Goal: Register for event/course

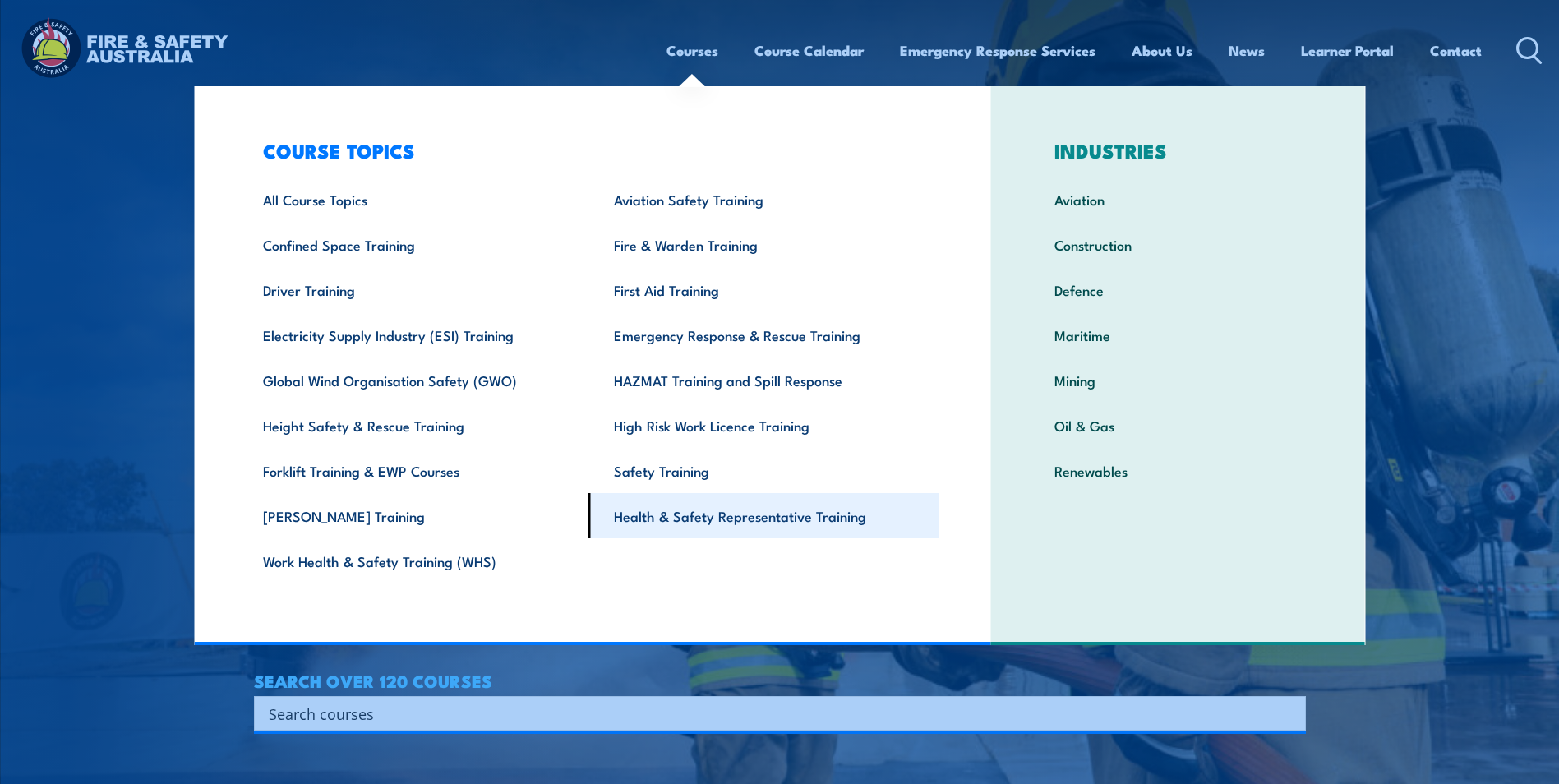
click at [767, 528] on link "Health & Safety Representative Training" at bounding box center [764, 516] width 351 height 45
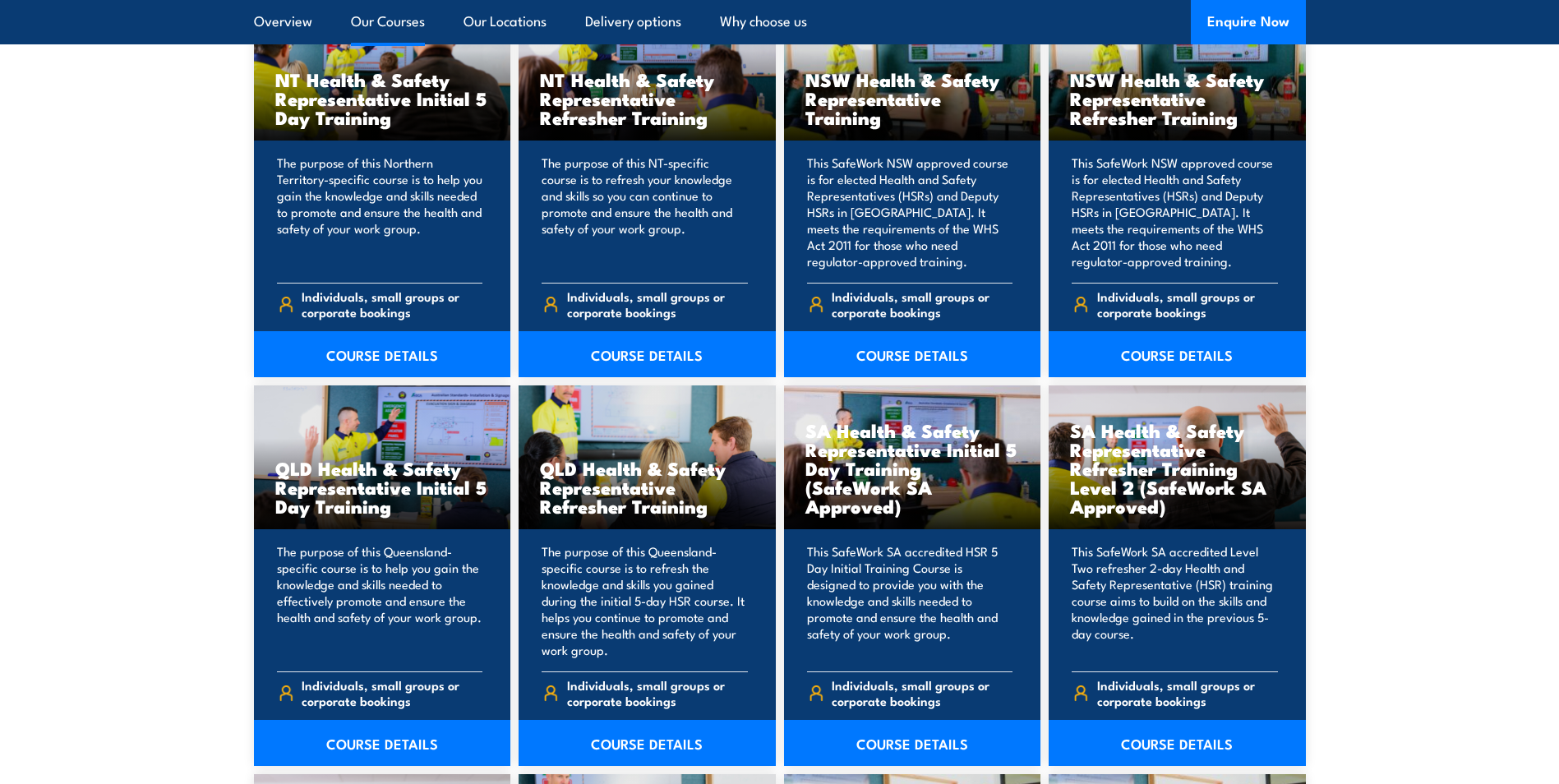
scroll to position [2054, 0]
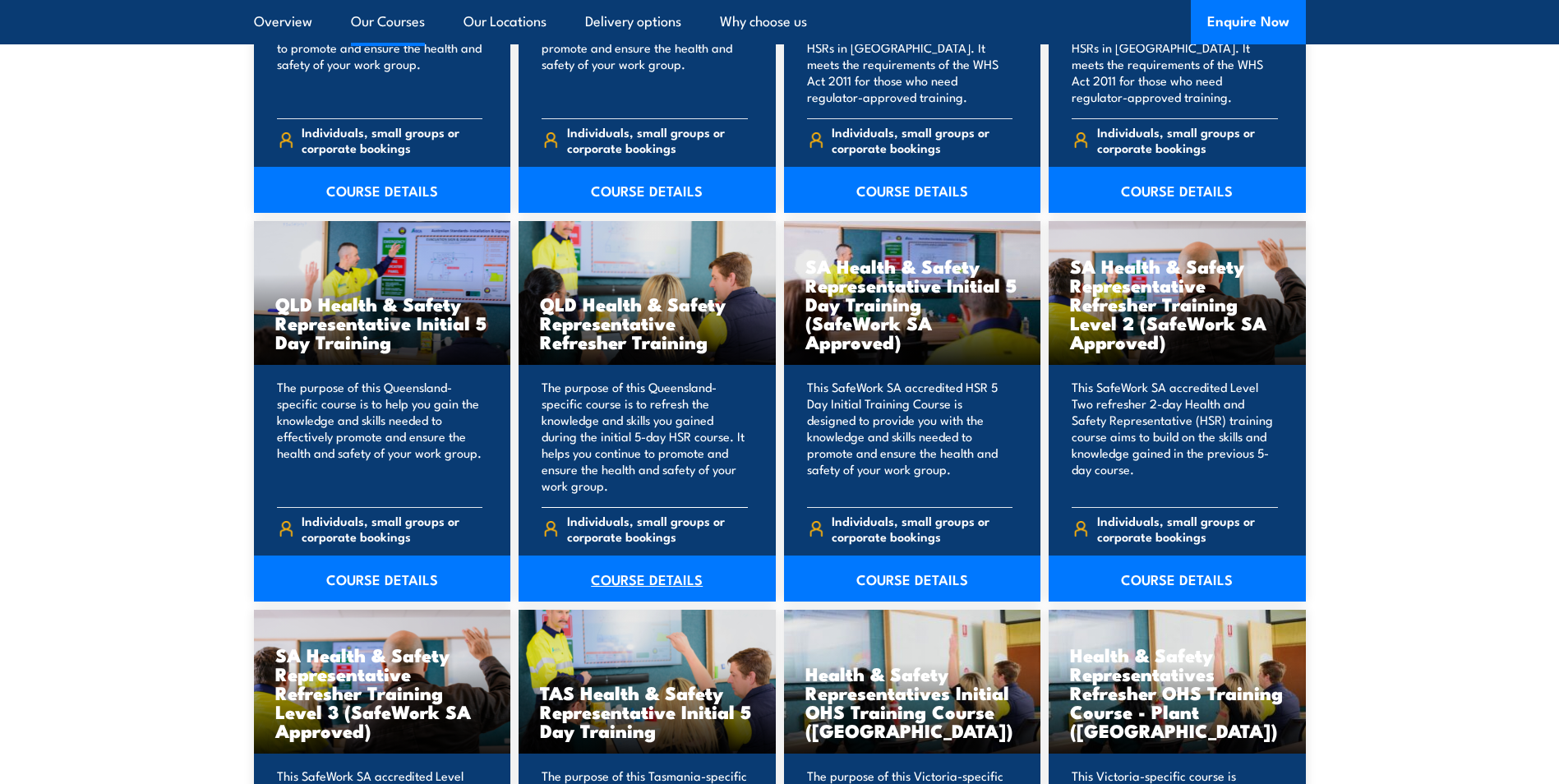
click at [655, 578] on link "COURSE DETAILS" at bounding box center [647, 578] width 257 height 46
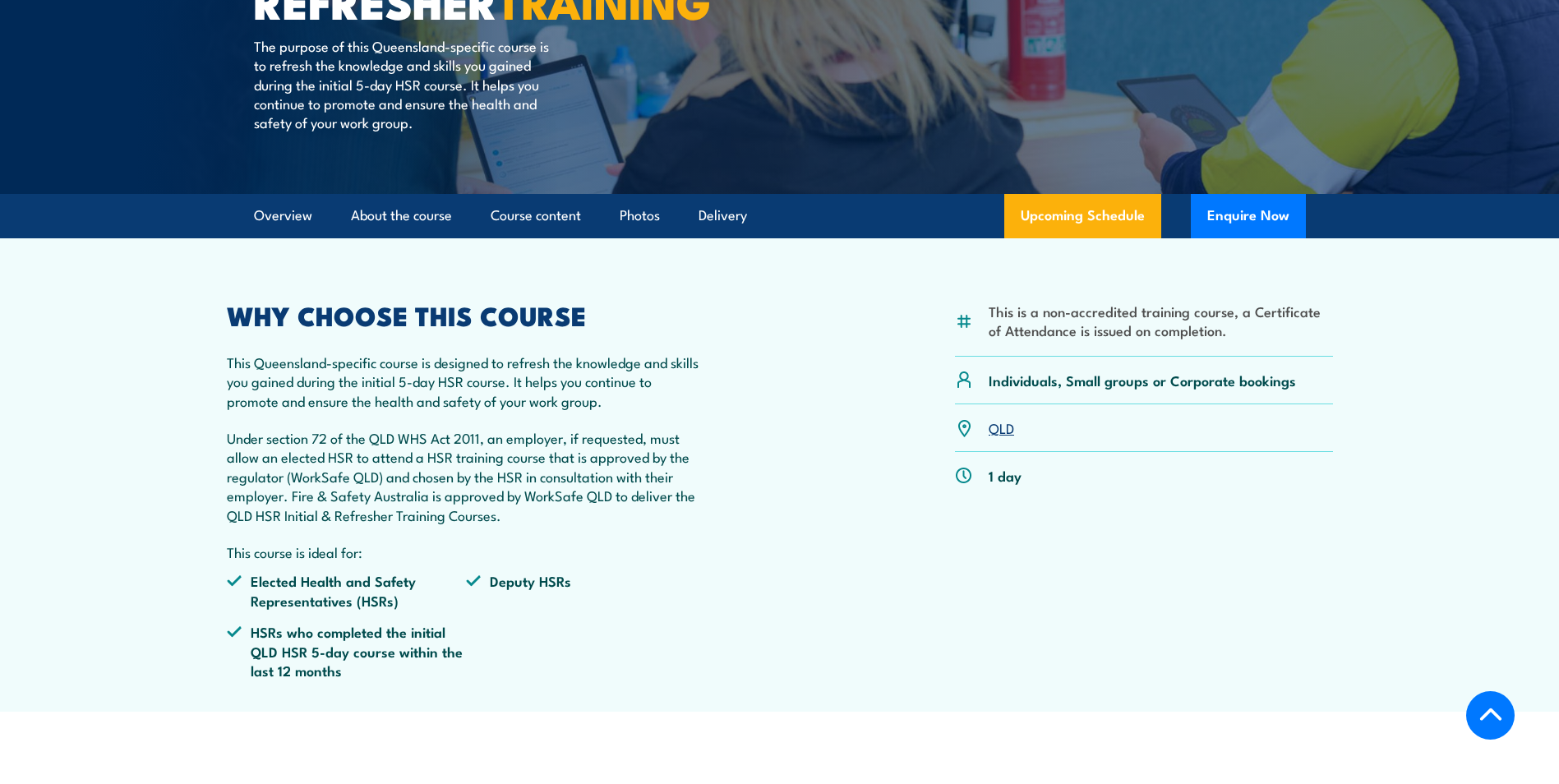
scroll to position [411, 0]
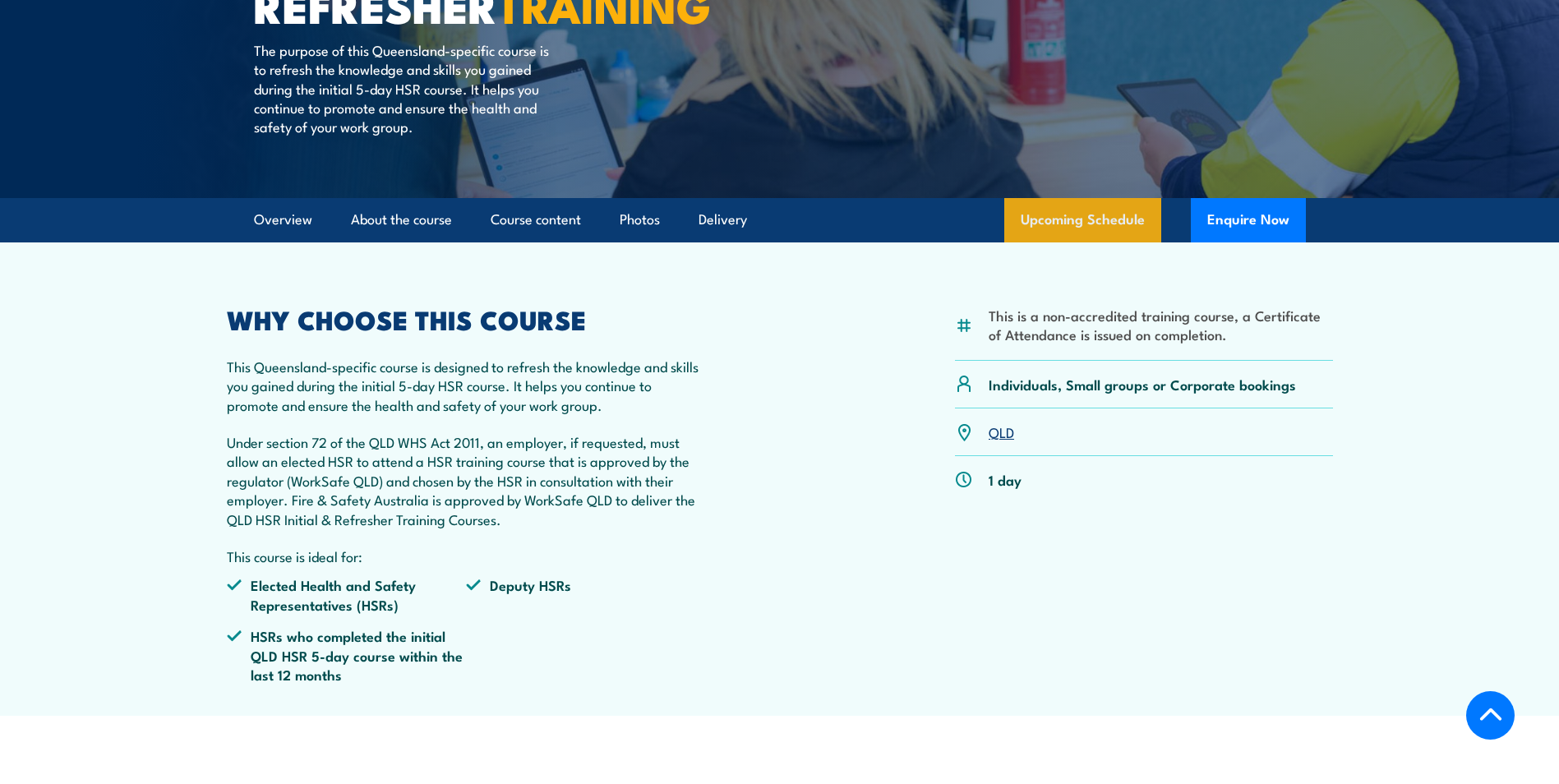
click at [1096, 242] on link "Upcoming Schedule" at bounding box center [1083, 220] width 157 height 44
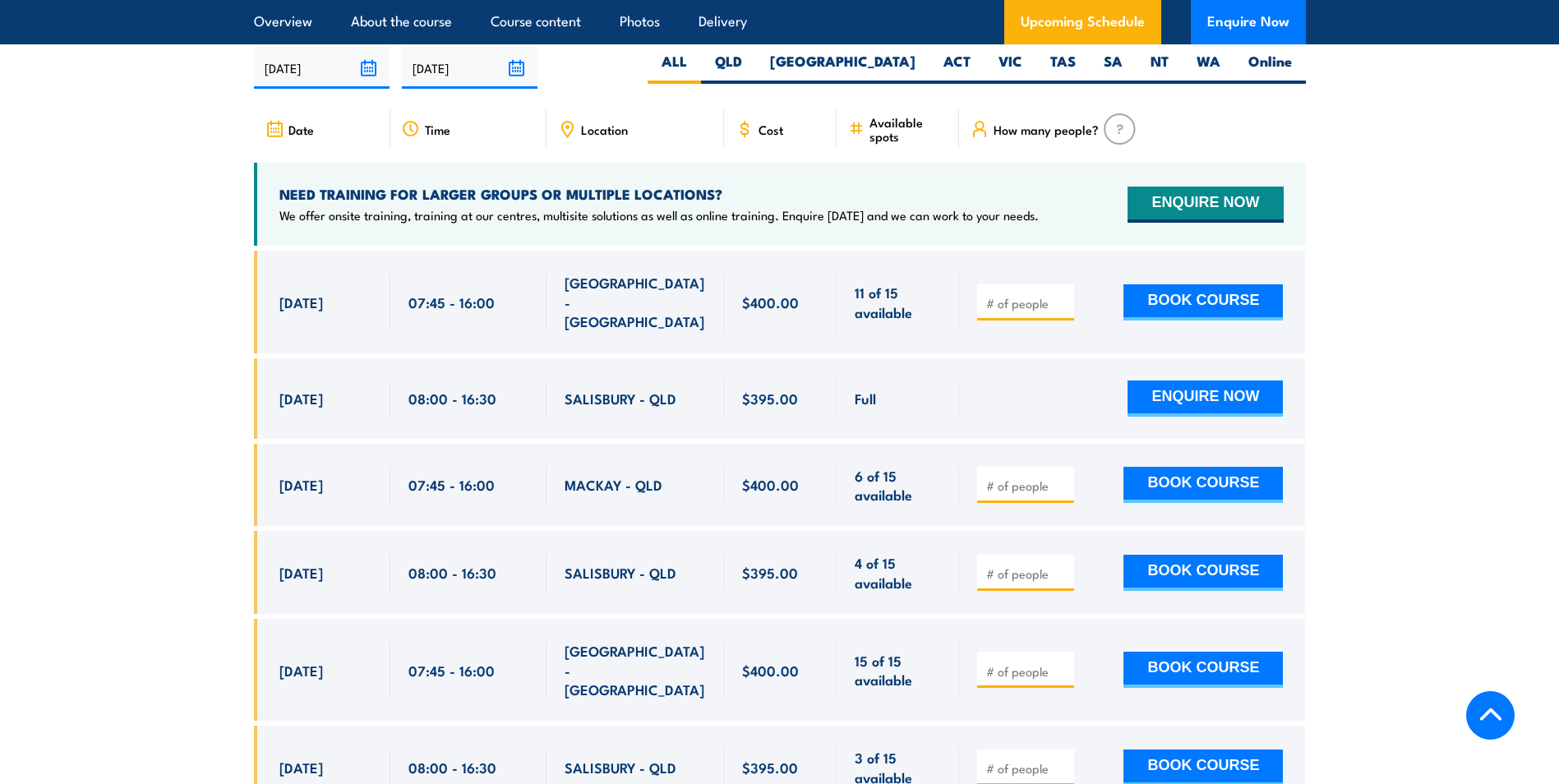
scroll to position [2981, 0]
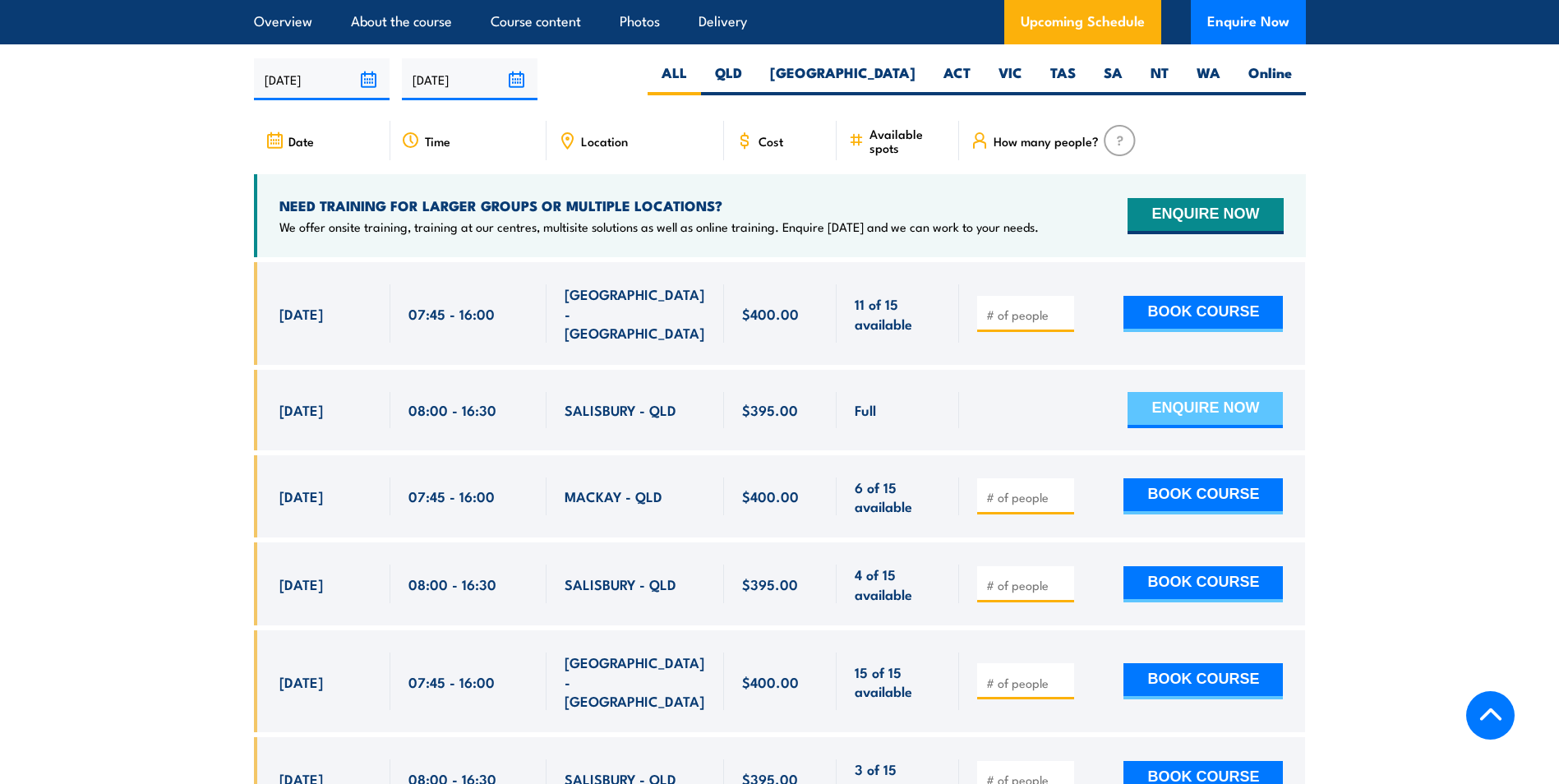
click at [1219, 400] on button "ENQUIRE NOW" at bounding box center [1205, 410] width 155 height 36
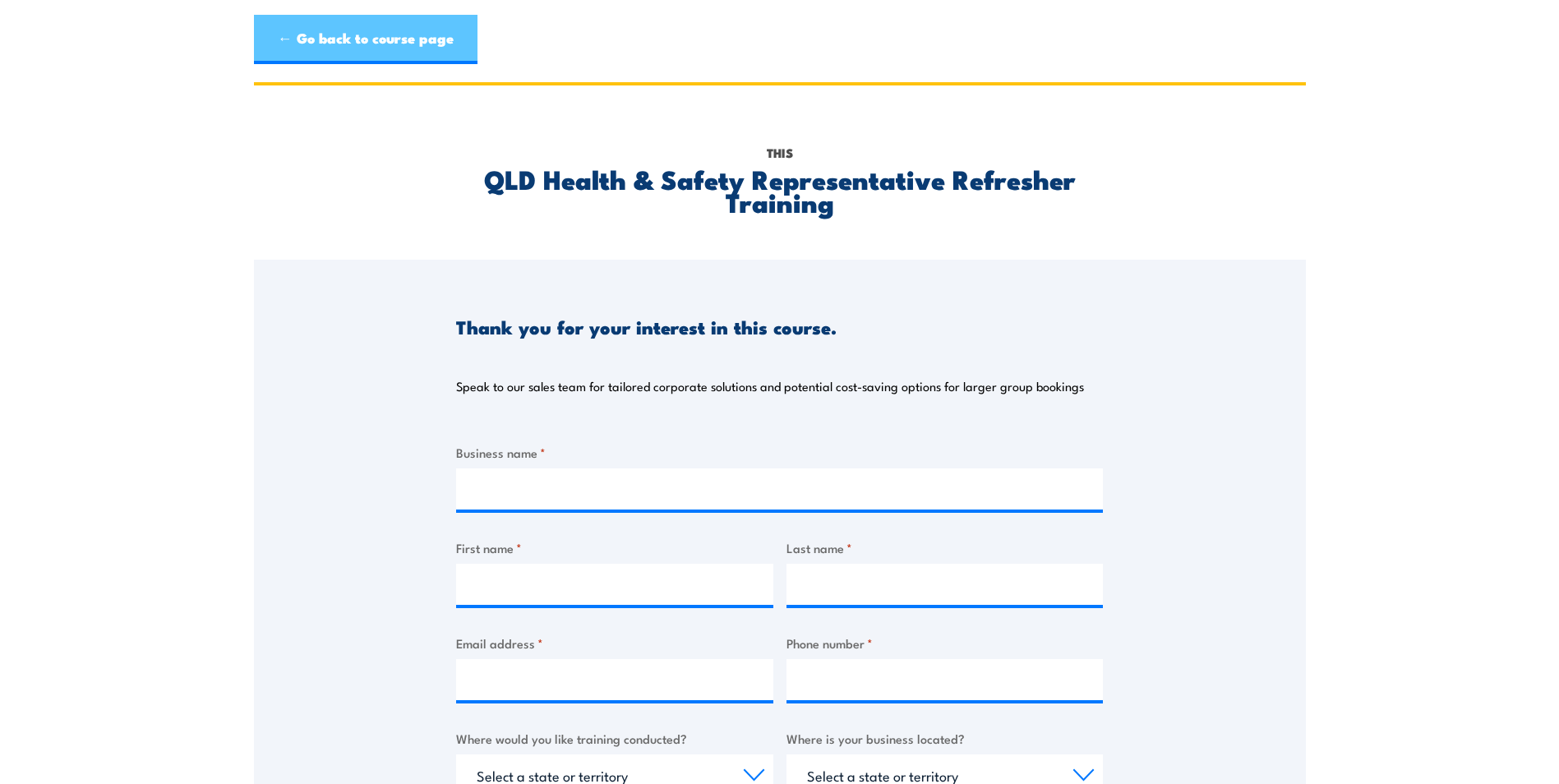
click at [306, 26] on link "← Go back to course page" at bounding box center [365, 39] width 223 height 49
